Goal: Transaction & Acquisition: Purchase product/service

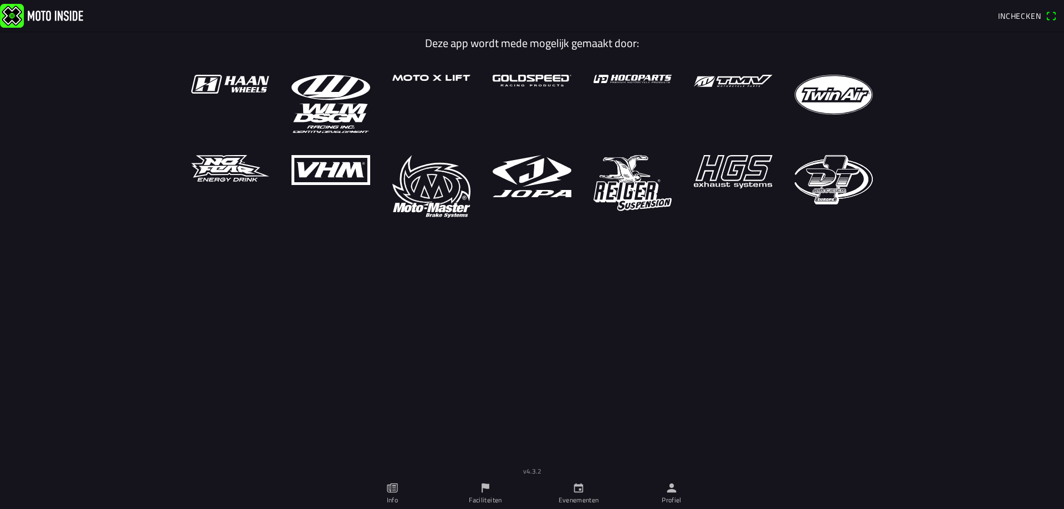
click at [1025, 14] on span "Inchecken" at bounding box center [1019, 16] width 43 height 12
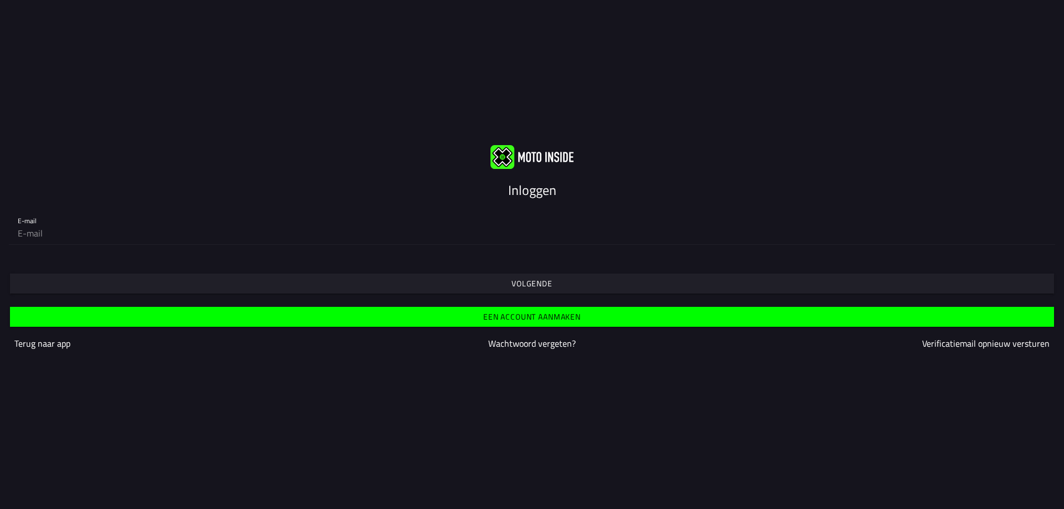
click at [0, 0] on slot "Inloggen" at bounding box center [0, 0] width 0 height 0
click at [527, 153] on img at bounding box center [532, 157] width 83 height 24
click at [0, 0] on slot "Volgende" at bounding box center [0, 0] width 0 height 0
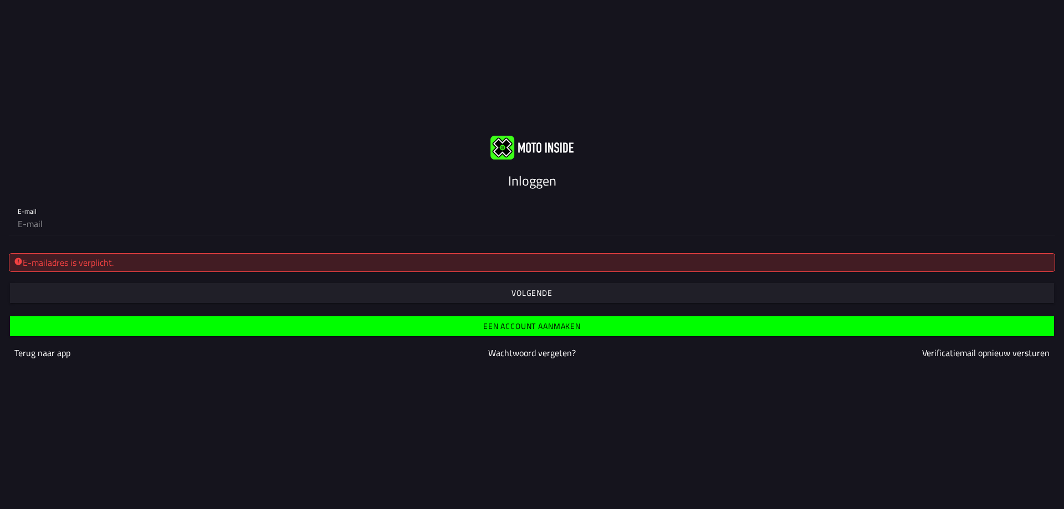
click at [425, 256] on div "E-mailadres is verplicht." at bounding box center [532, 262] width 1037 height 13
click at [425, 263] on div "E-mailadres is verplicht." at bounding box center [532, 262] width 1037 height 13
click at [103, 261] on div "E-mailadres is verplicht." at bounding box center [532, 262] width 1037 height 13
click at [95, 229] on input "email" at bounding box center [532, 224] width 1029 height 22
type input "[EMAIL_ADDRESS][DOMAIN_NAME]"
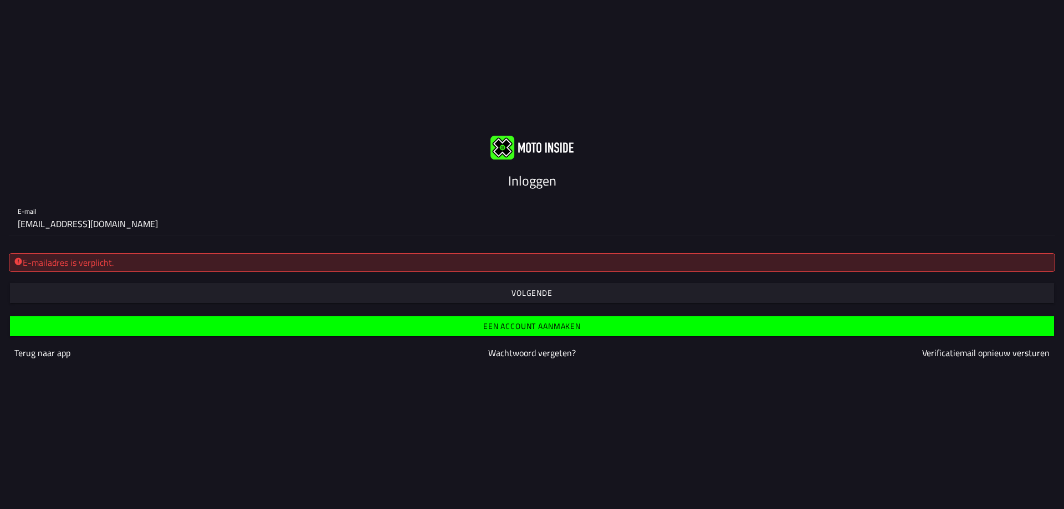
click at [0, 0] on slot "Volgende" at bounding box center [0, 0] width 0 height 0
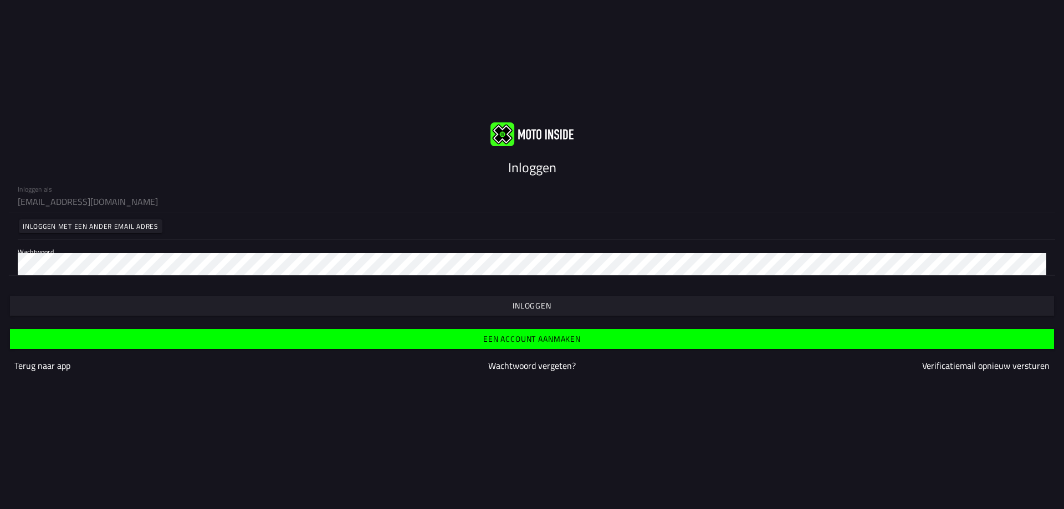
click at [0, 0] on slot "Inloggen" at bounding box center [0, 0] width 0 height 0
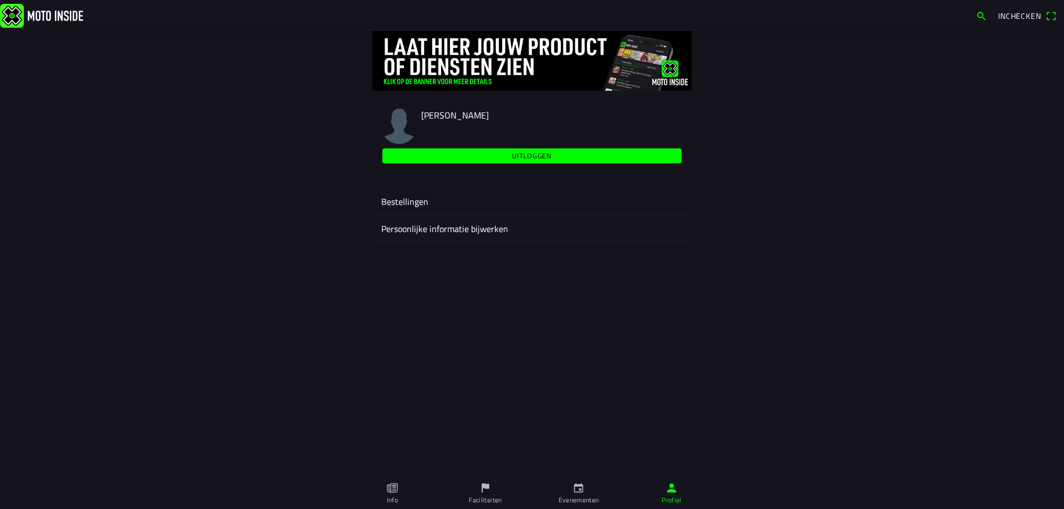
click at [582, 489] on icon "calendar" at bounding box center [579, 488] width 12 height 12
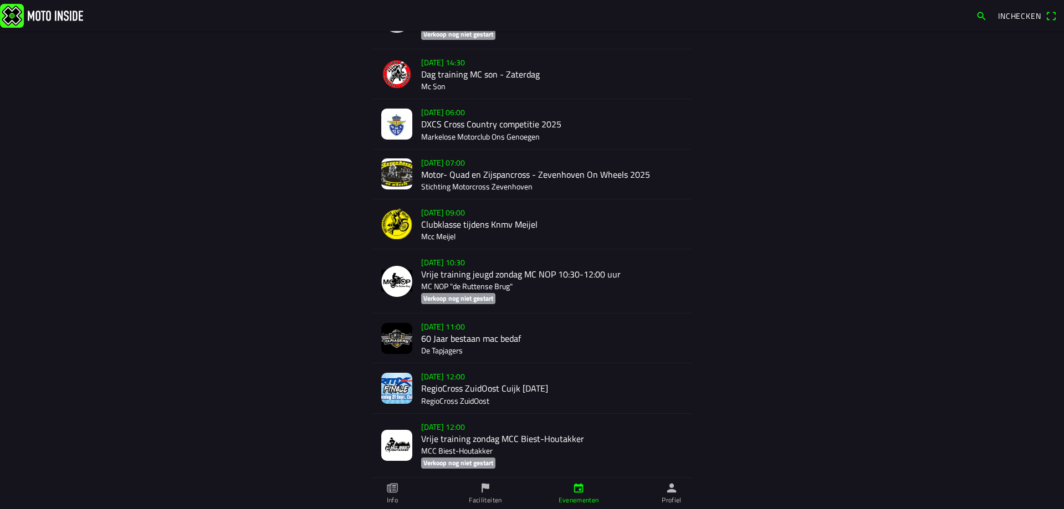
scroll to position [1833, 0]
click at [469, 376] on div "zo 21 sep. - 12:00 RegioCross ZuidOost Cuijk Zondag 21-09-25 RegioCross ZuidOost" at bounding box center [552, 387] width 262 height 49
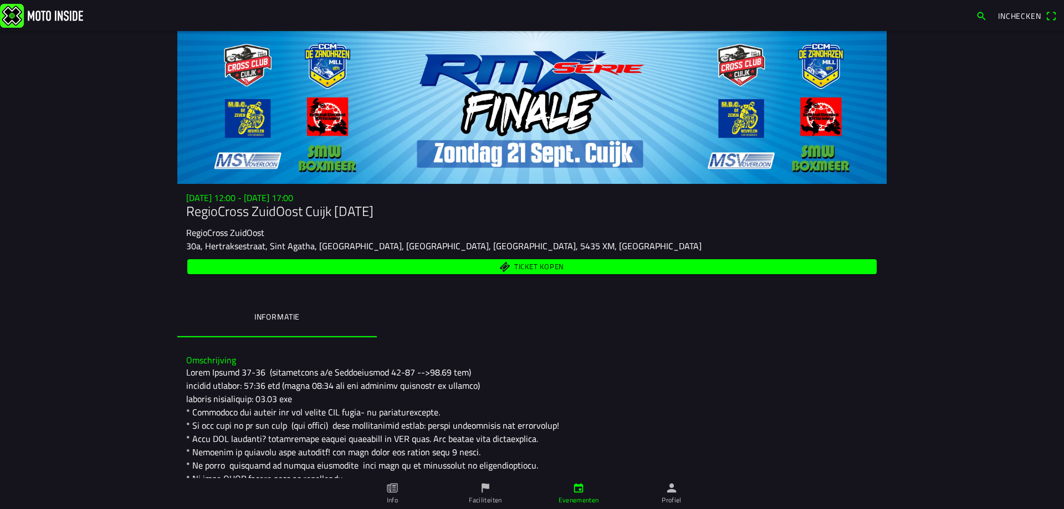
click at [545, 264] on span "Ticket kopen" at bounding box center [539, 266] width 50 height 7
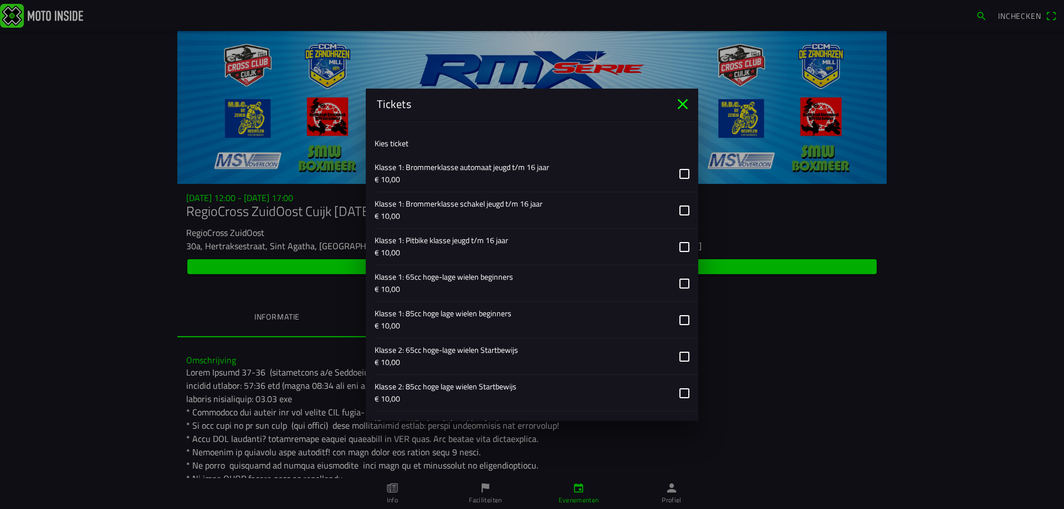
scroll to position [443, 0]
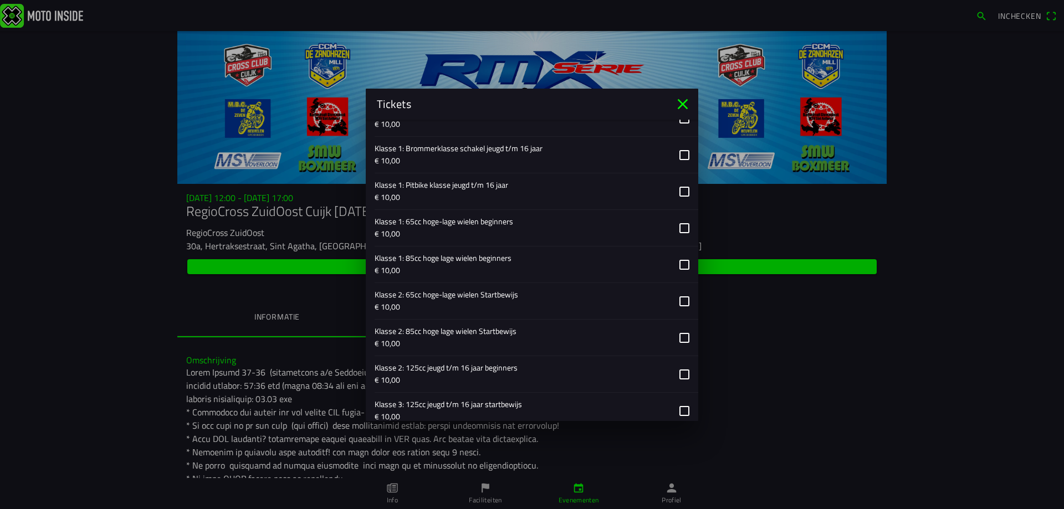
click at [676, 263] on button "button" at bounding box center [537, 265] width 324 height 36
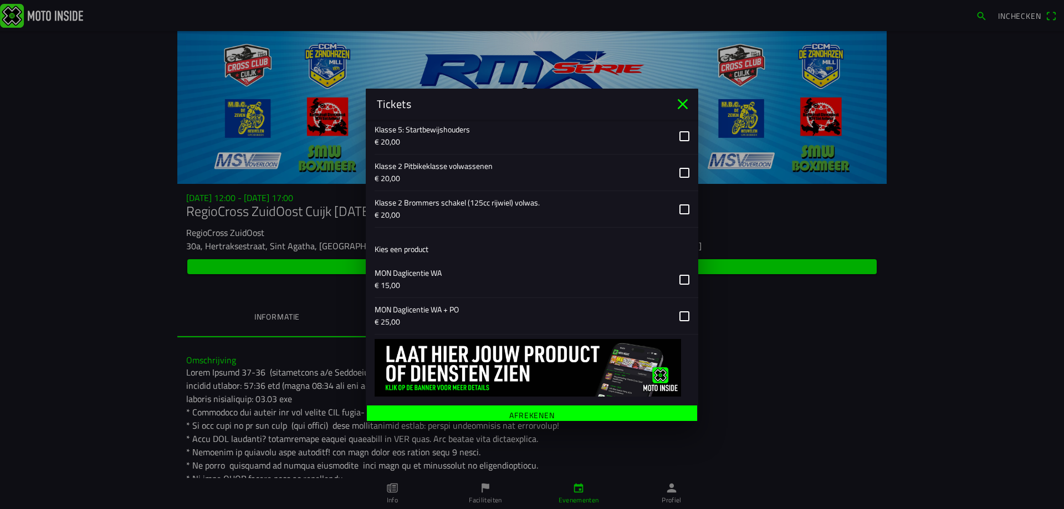
scroll to position [908, 0]
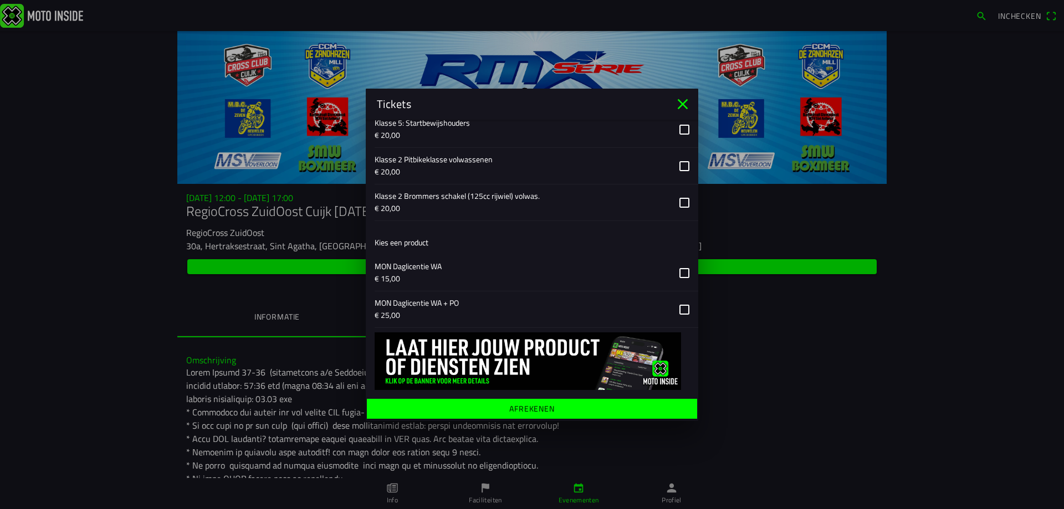
click at [534, 405] on ion-label "Afrekenen" at bounding box center [531, 409] width 45 height 8
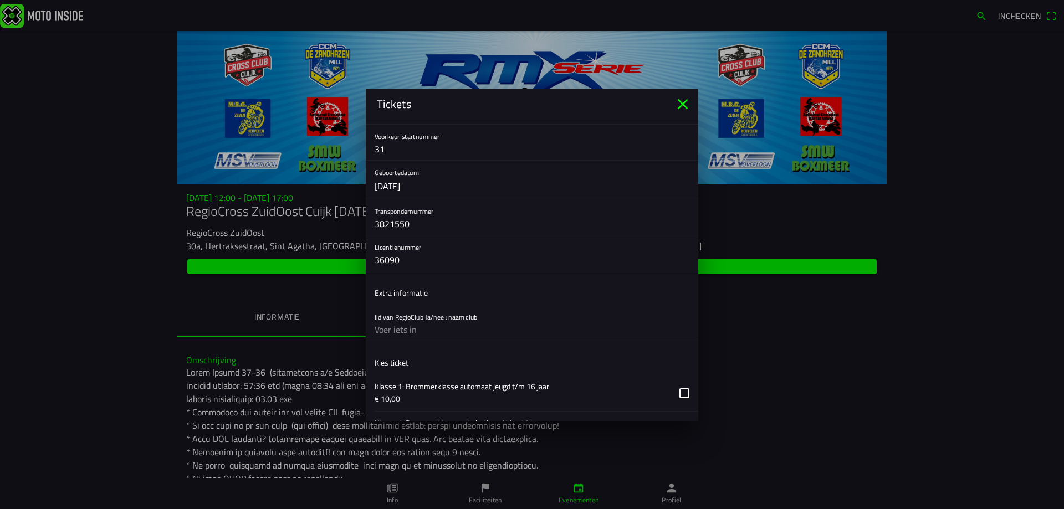
scroll to position [222, 0]
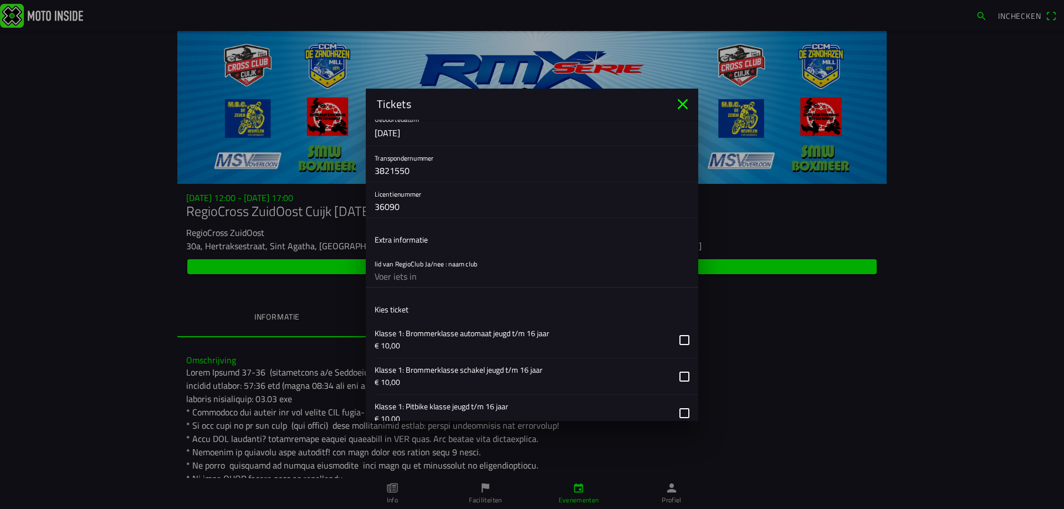
click at [432, 277] on input "text" at bounding box center [532, 277] width 315 height 22
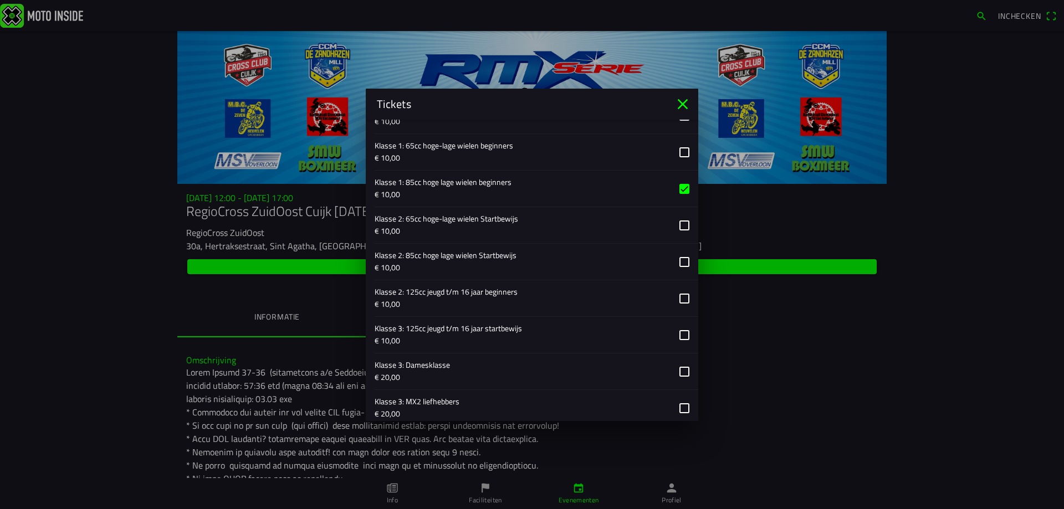
scroll to position [929, 0]
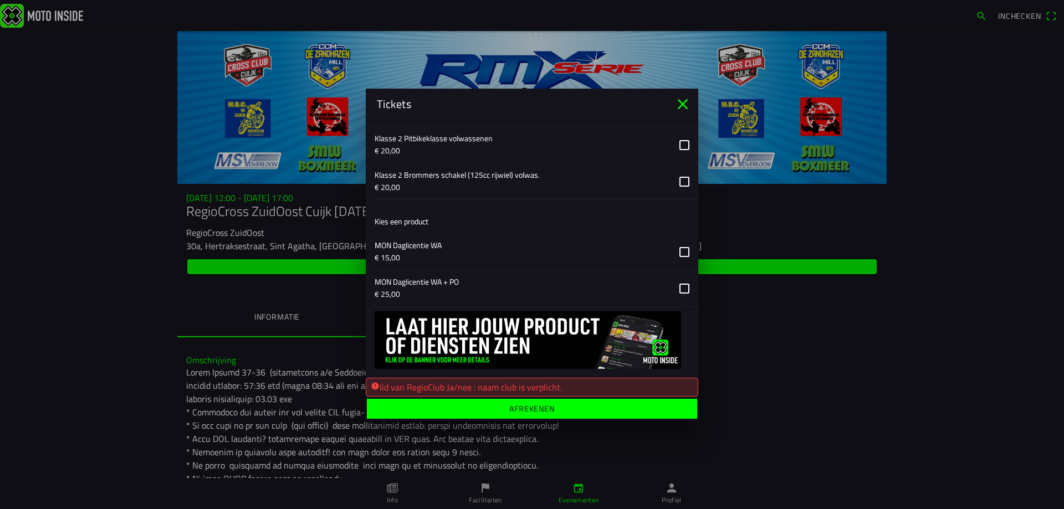
type input "ccm"
click at [522, 407] on ion-label "Afrekenen" at bounding box center [531, 409] width 45 height 8
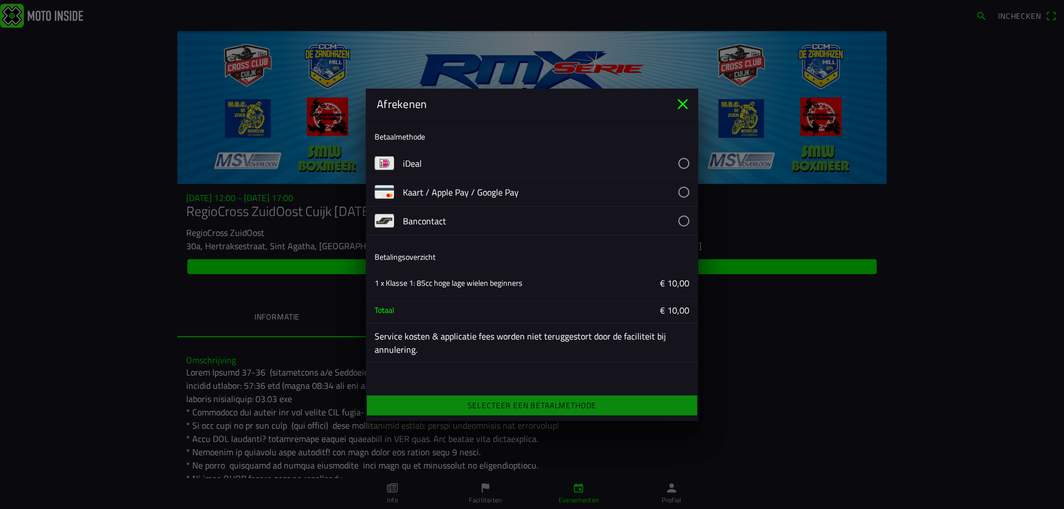
click at [427, 157] on button "button" at bounding box center [550, 163] width 295 height 28
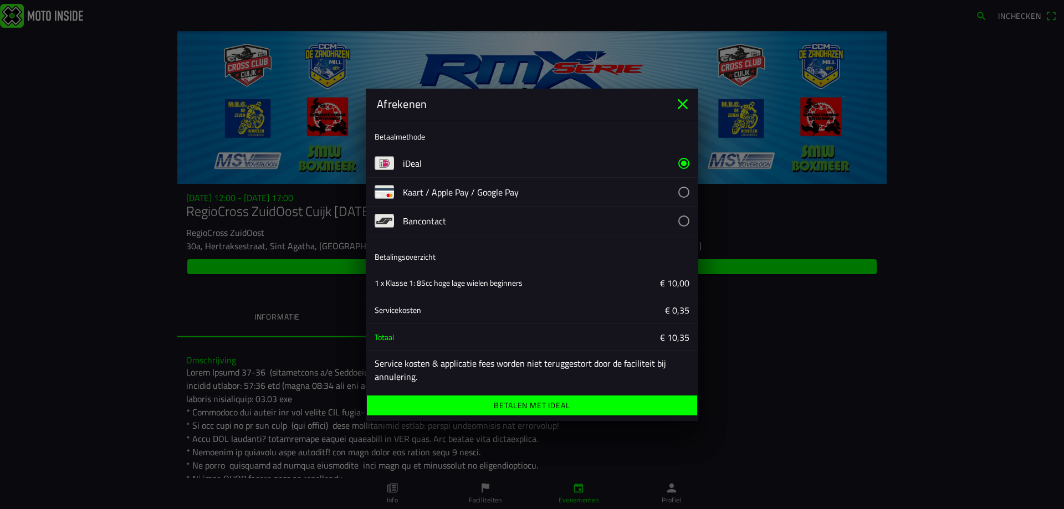
click at [529, 404] on ion-label "Betalen met iDeal" at bounding box center [532, 406] width 76 height 8
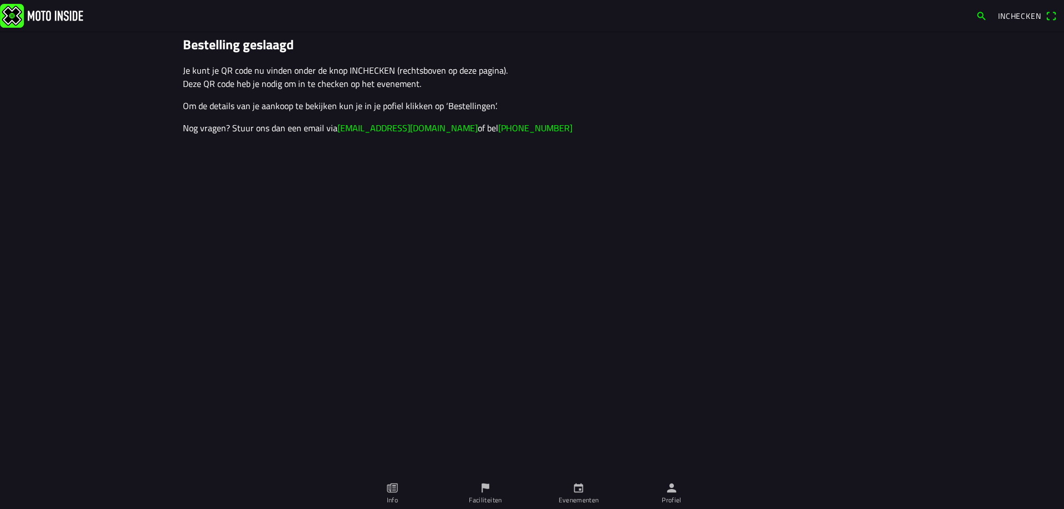
click at [1009, 11] on span "Inchecken" at bounding box center [1019, 16] width 43 height 12
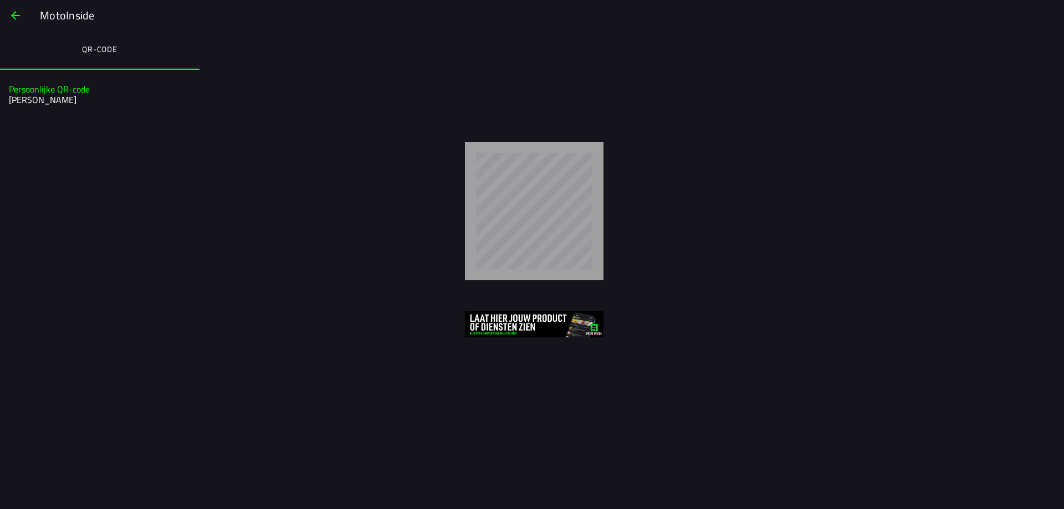
drag, startPoint x: 610, startPoint y: 233, endPoint x: 350, endPoint y: 278, distance: 264.3
click at [350, 278] on div at bounding box center [534, 211] width 1042 height 139
click at [0, 0] on slot "MotoInside" at bounding box center [0, 0] width 0 height 0
click at [19, 16] on span "button" at bounding box center [15, 15] width 13 height 27
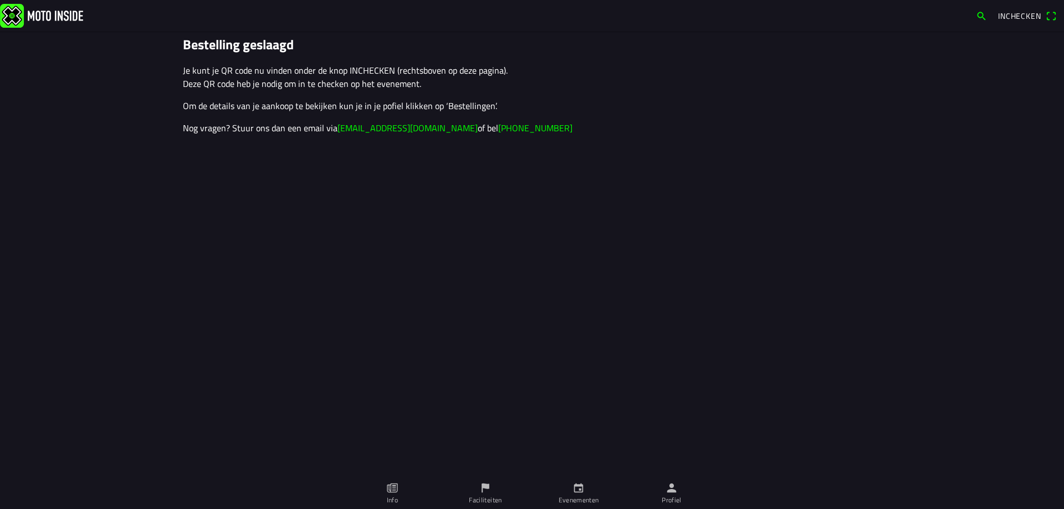
click at [1048, 15] on span "Inchecken" at bounding box center [1027, 16] width 58 height 18
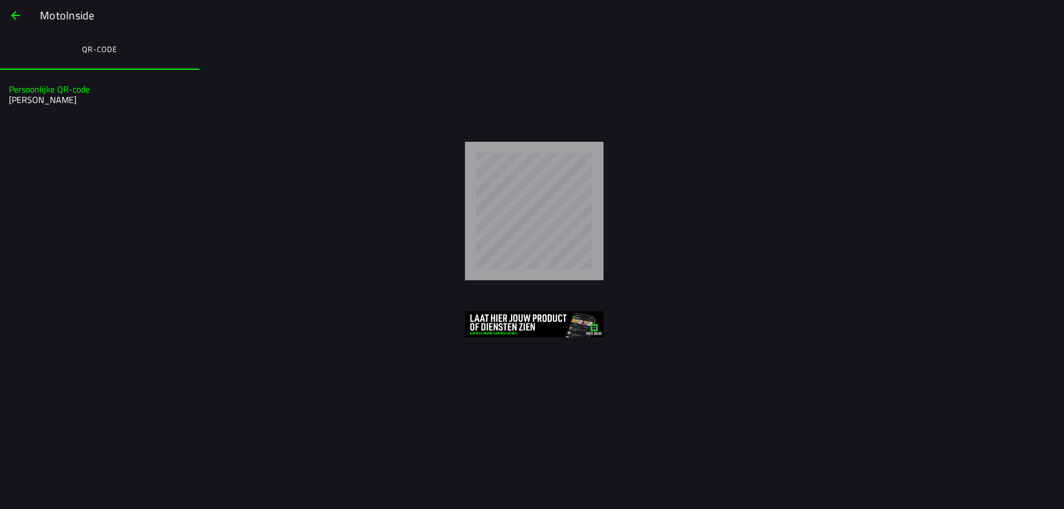
click at [103, 50] on ion-label "QR-code" at bounding box center [99, 49] width 35 height 12
click at [16, 16] on span "button" at bounding box center [15, 15] width 13 height 27
